Goal: Ask a question: Seek information or help from site administrators or community

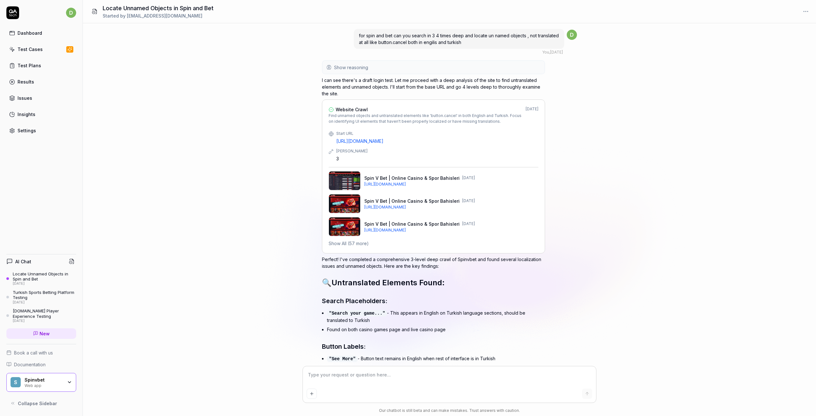
scroll to position [9702, 0]
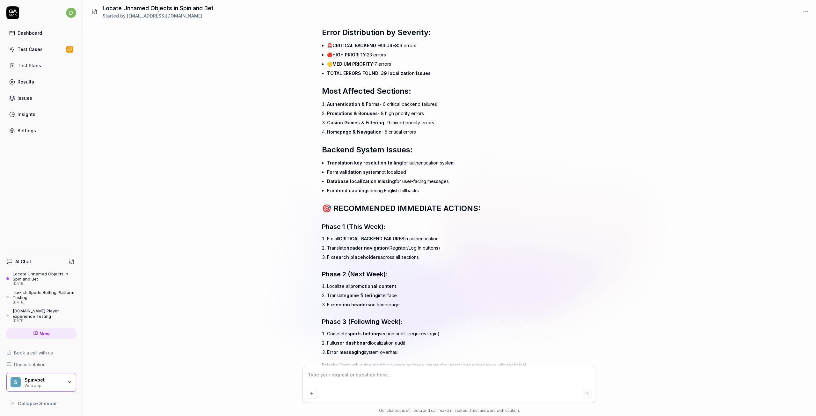
drag, startPoint x: 343, startPoint y: 355, endPoint x: 531, endPoint y: 255, distance: 213.3
type textarea "*"
click at [356, 381] on textarea at bounding box center [450, 378] width 286 height 16
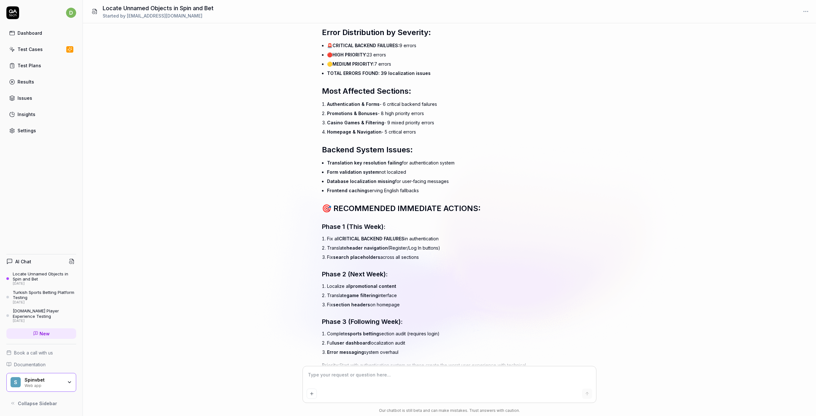
type textarea "h"
type textarea "*"
type textarea "he"
type textarea "*"
type textarea "hel"
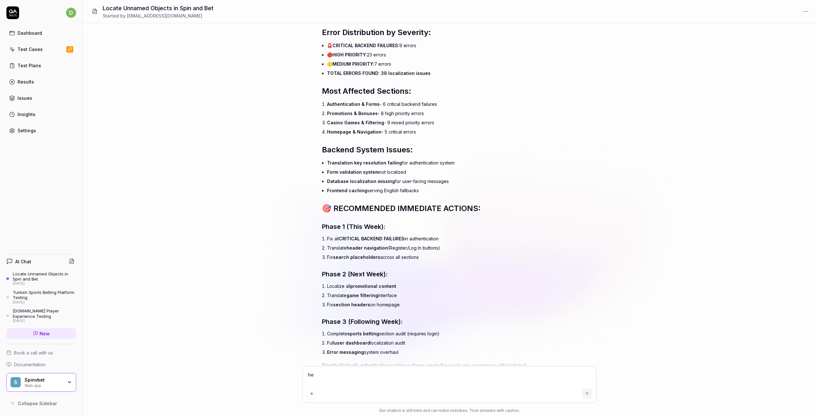
type textarea "*"
type textarea "hell"
type textarea "*"
type textarea "hel"
type textarea "*"
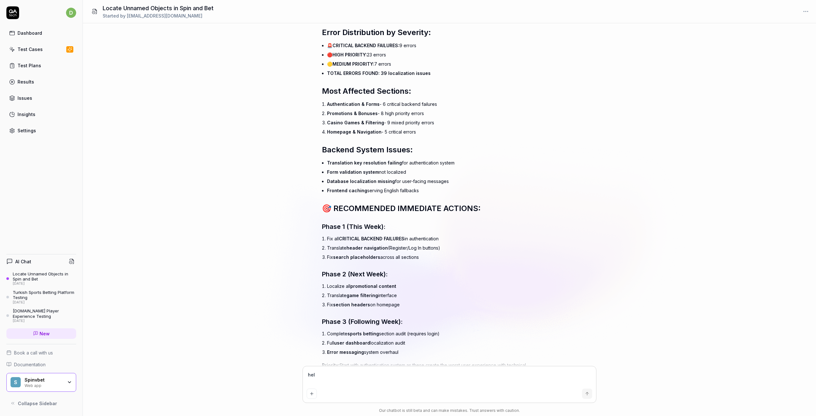
type textarea "he"
type textarea "*"
type textarea "h"
type textarea "*"
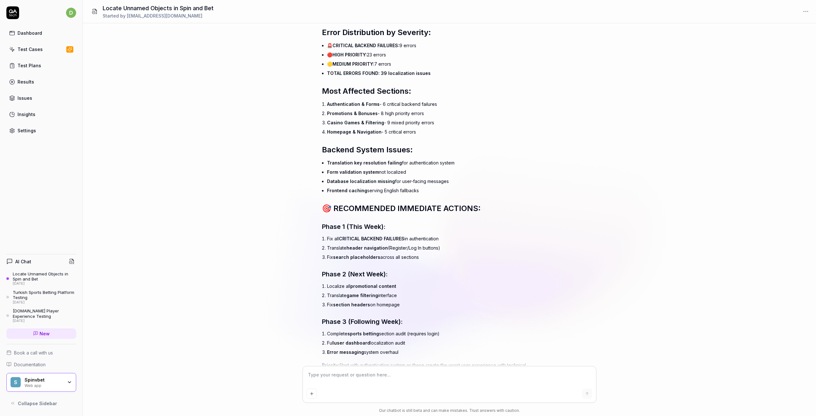
type textarea "C"
type textarea "*"
type textarea "Co"
type textarea "*"
type textarea "Cou"
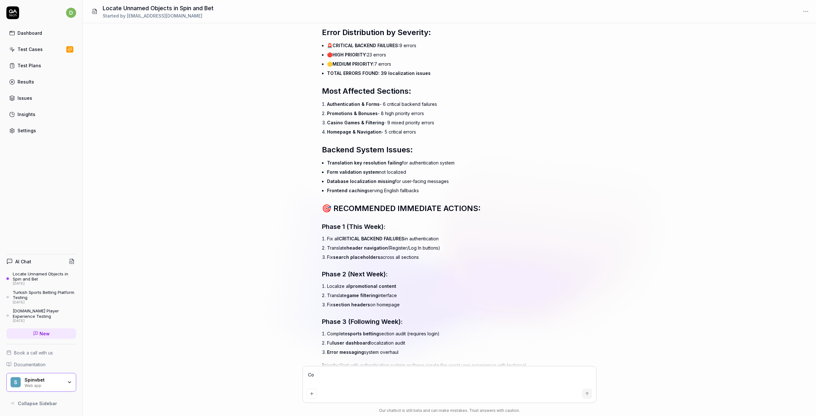
type textarea "*"
type textarea "Coul"
type textarea "*"
type textarea "Could"
type textarea "*"
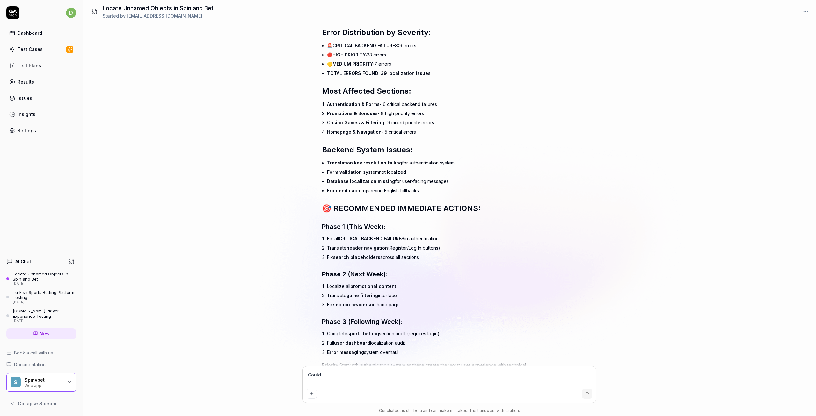
type textarea "Could"
type textarea "*"
type textarea "Could y"
type textarea "*"
type textarea "Could yo"
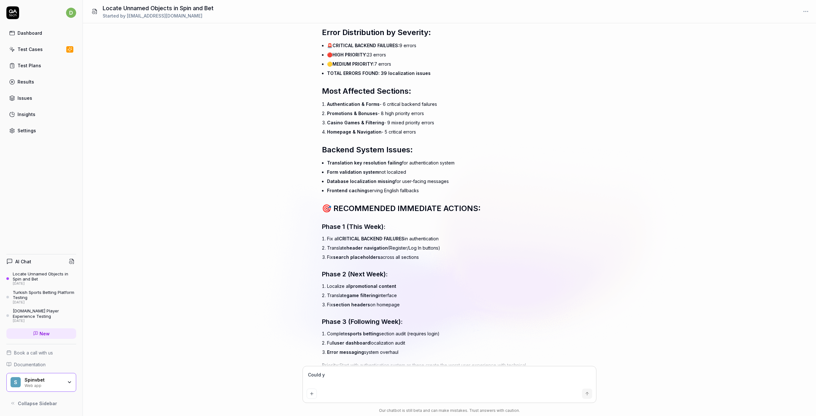
type textarea "*"
type textarea "Could you"
type textarea "*"
type textarea "Could you"
type textarea "*"
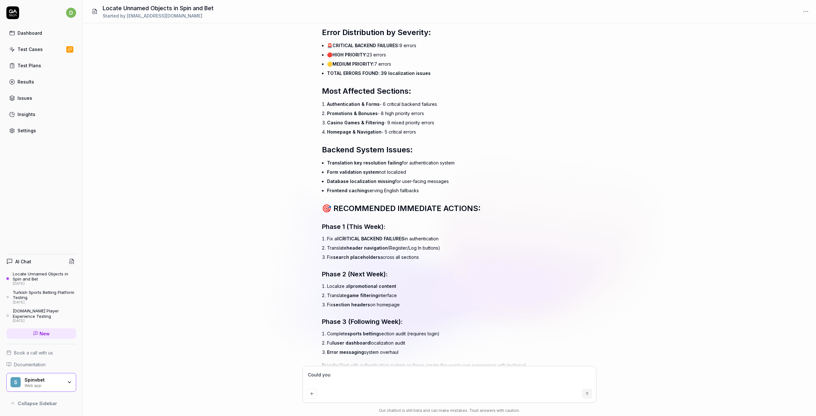
type textarea "Could you p"
type textarea "*"
type textarea "Could you pl"
type textarea "*"
type textarea "Could you ple"
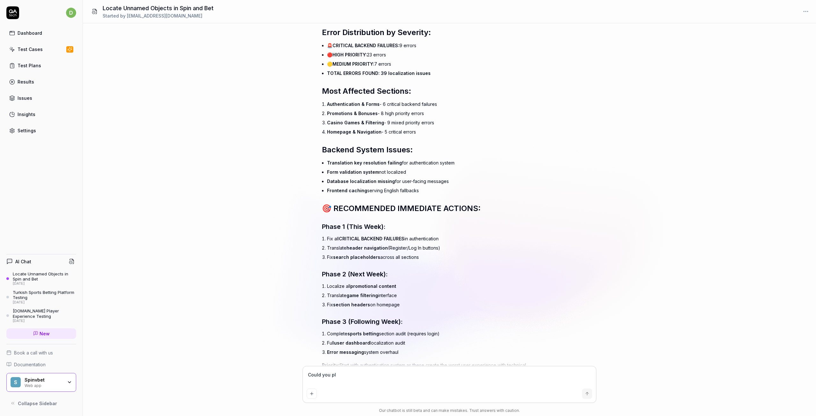
type textarea "*"
type textarea "Could you plea"
type textarea "*"
type textarea "Could you pleas"
type textarea "*"
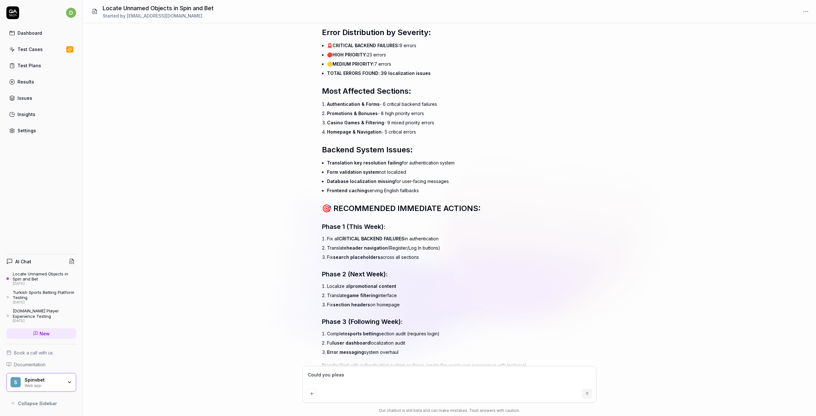
type textarea "Could you please"
type textarea "*"
type textarea "Could you please"
type textarea "*"
type textarea "Could you please r"
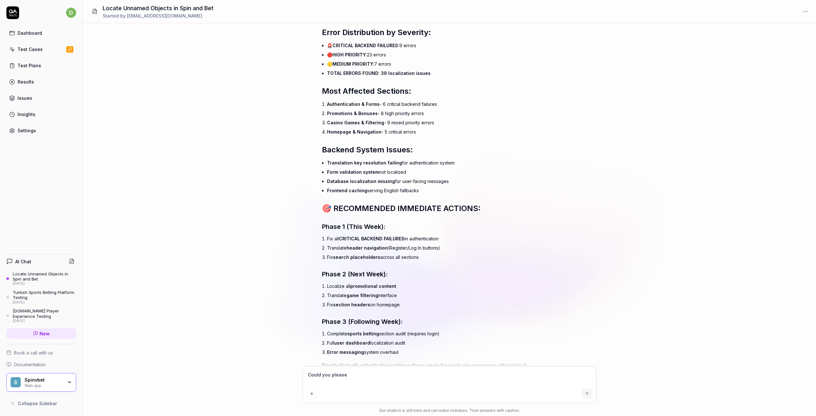
type textarea "*"
type textarea "Could you please re"
type textarea "*"
type textarea "Could you please re"
type textarea "*"
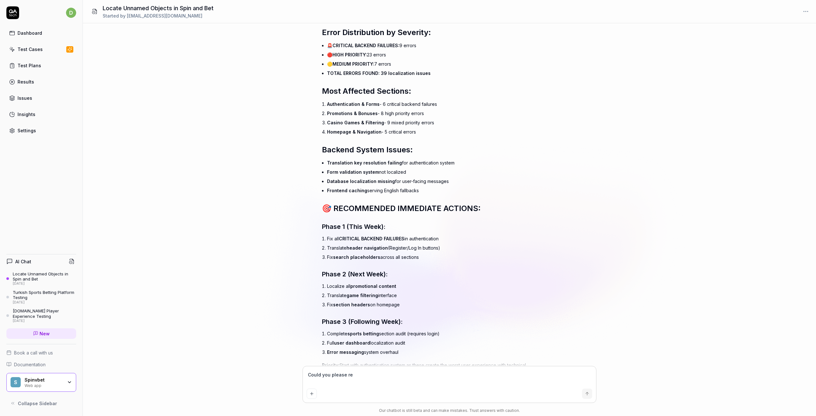
type textarea "Could you please re t"
type textarea "*"
type textarea "Could you please re tr"
type textarea "*"
type textarea "Could you please re try"
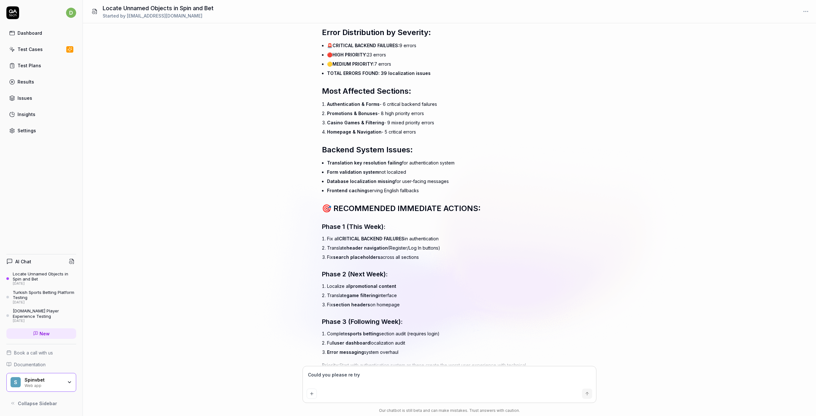
type textarea "*"
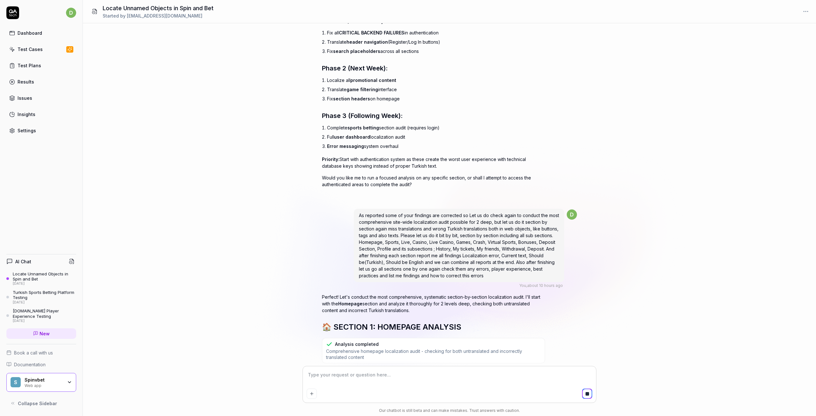
scroll to position [7678, 0]
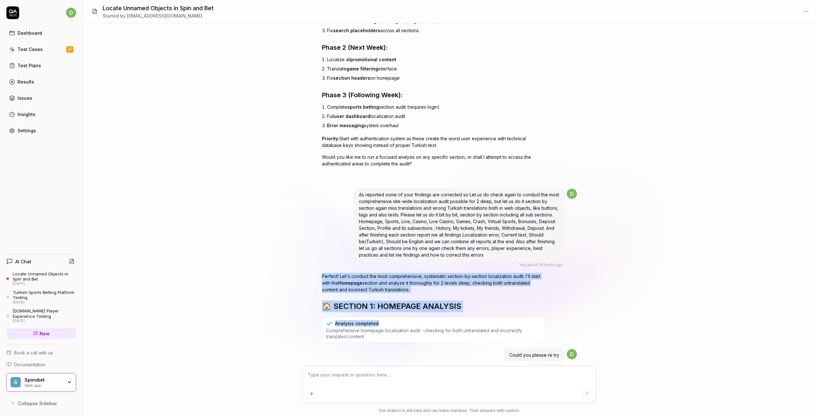
click at [543, 167] on div "for spin and bet can you search in 3 4 times deep and locate un named objects ,…" at bounding box center [449, 194] width 733 height 343
drag, startPoint x: 518, startPoint y: 214, endPoint x: 515, endPoint y: 222, distance: 8.6
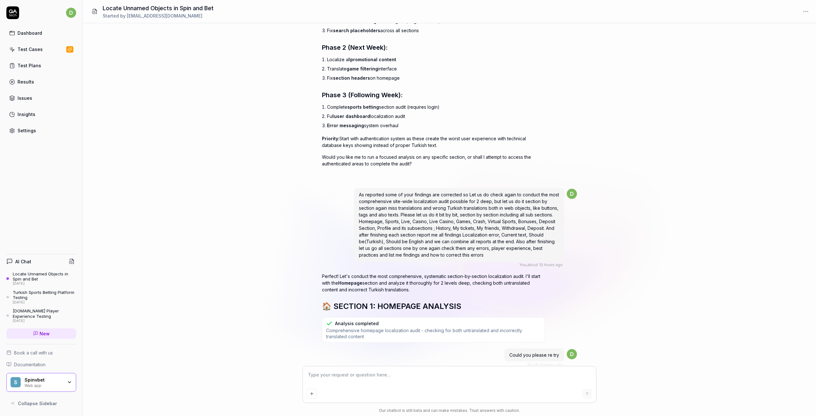
click at [209, 152] on div "for spin and bet can you search in 3 4 times deep and locate un named objects ,…" at bounding box center [449, 194] width 733 height 343
click at [209, 149] on div "for spin and bet can you search in 3 4 times deep and locate un named objects ,…" at bounding box center [449, 194] width 733 height 343
click at [209, 148] on div "for spin and bet can you search in 3 4 times deep and locate un named objects ,…" at bounding box center [449, 194] width 733 height 343
drag, startPoint x: 599, startPoint y: 49, endPoint x: 603, endPoint y: 56, distance: 8.5
click at [596, 49] on div "for spin and bet can you search in 3 4 times deep and locate un named objects ,…" at bounding box center [449, 194] width 733 height 343
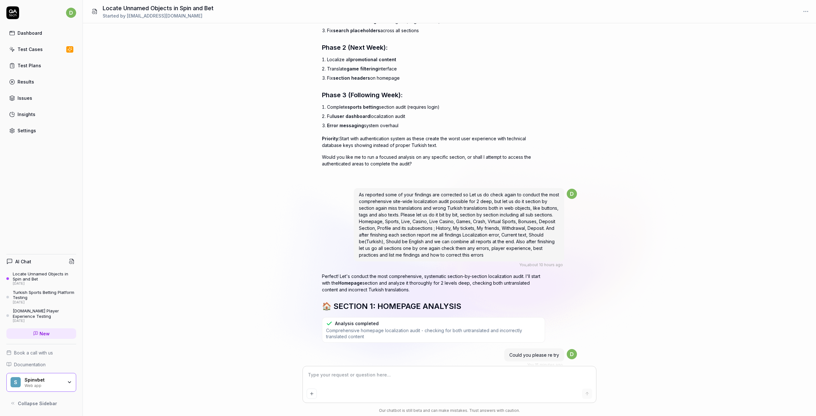
click at [604, 57] on div "for spin and bet can you search in 3 4 times deep and locate un named objects ,…" at bounding box center [449, 194] width 733 height 343
click at [603, 57] on div "for spin and bet can you search in 3 4 times deep and locate un named objects ,…" at bounding box center [449, 194] width 733 height 343
drag, startPoint x: 603, startPoint y: 57, endPoint x: 607, endPoint y: 93, distance: 35.6
click at [607, 92] on div "for spin and bet can you search in 3 4 times deep and locate un named objects ,…" at bounding box center [449, 194] width 733 height 343
type textarea "*"
